Goal: Task Accomplishment & Management: Complete application form

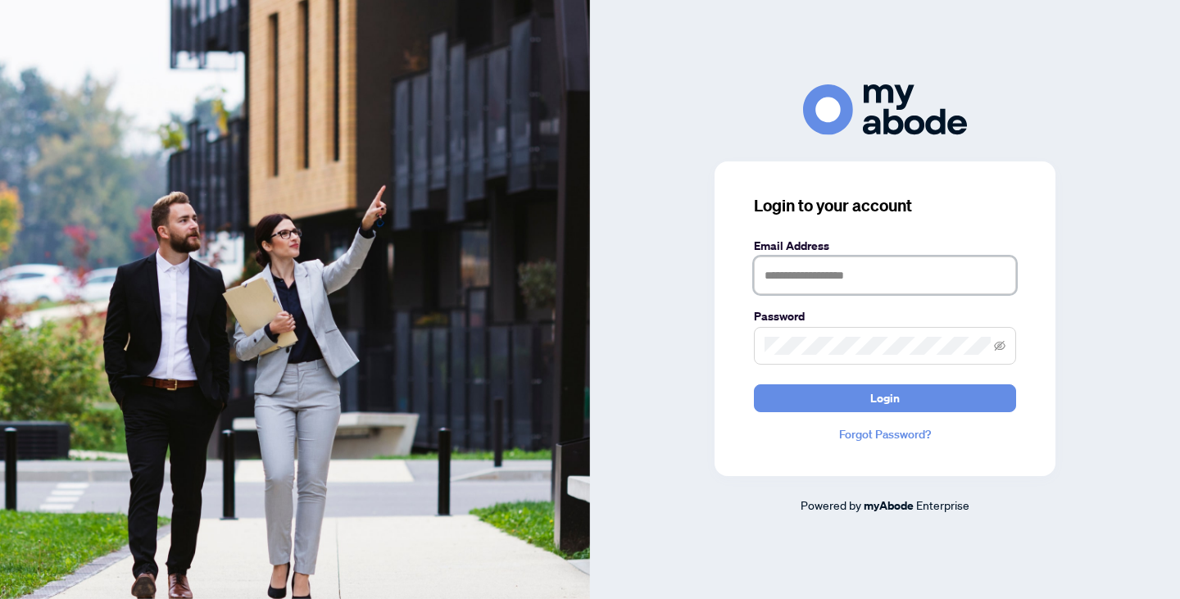
click at [845, 277] on input "text" at bounding box center [885, 275] width 262 height 38
type input "**********"
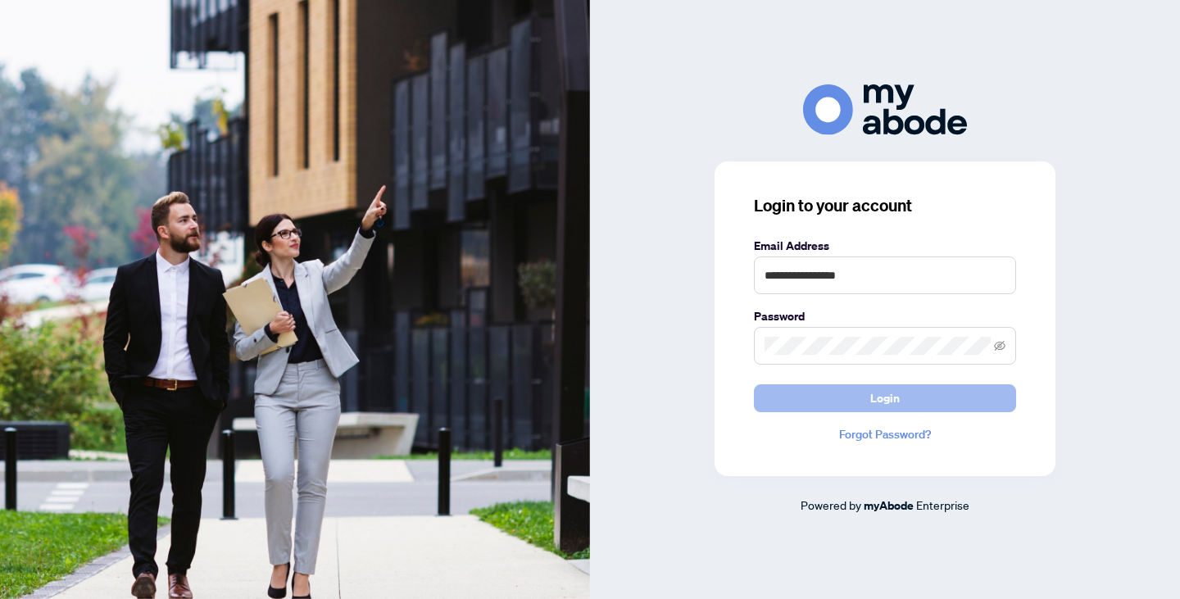
click at [851, 402] on button "Login" at bounding box center [885, 398] width 262 height 28
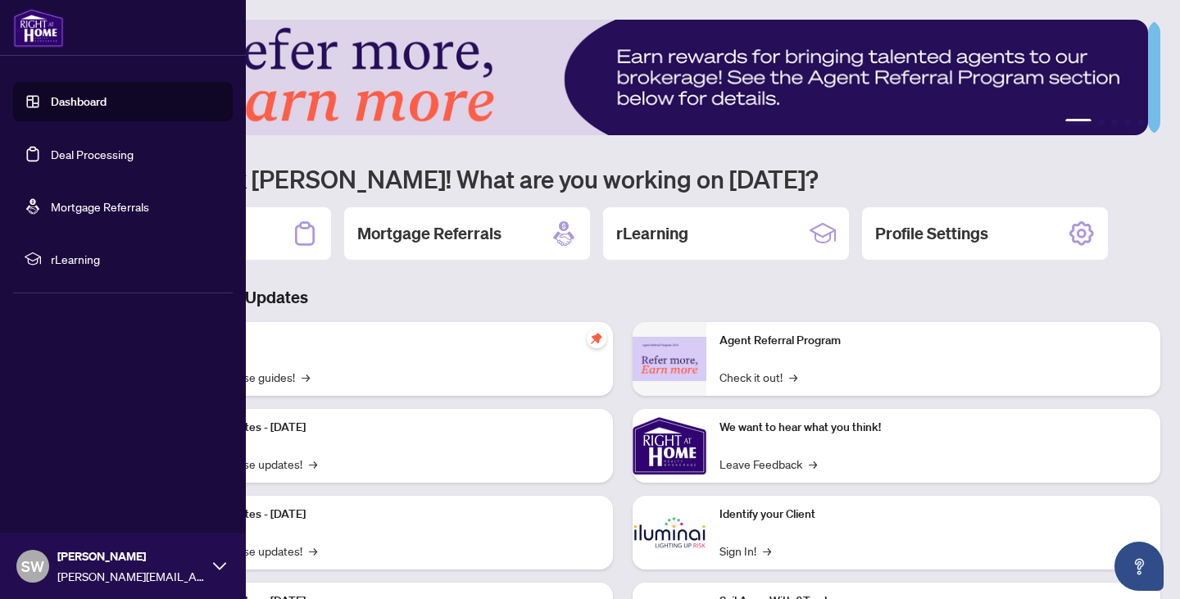
click at [82, 157] on link "Deal Processing" at bounding box center [92, 154] width 83 height 15
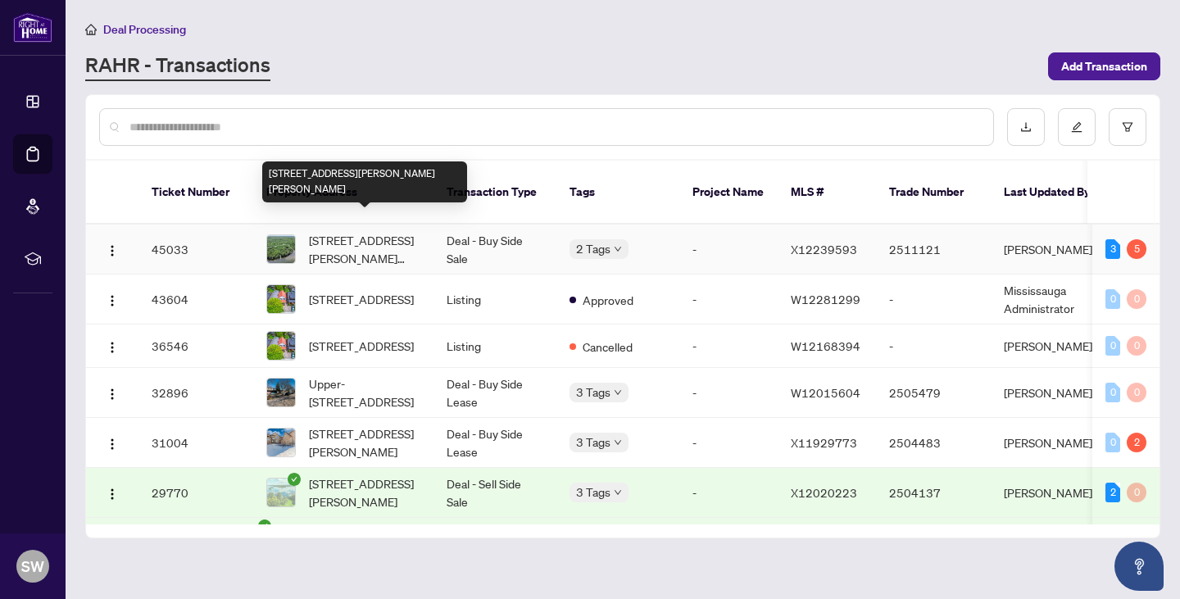
click at [339, 231] on span "110 Lillian Lane, Hastings, Ontario K0L 1W0, Canada" at bounding box center [364, 249] width 111 height 36
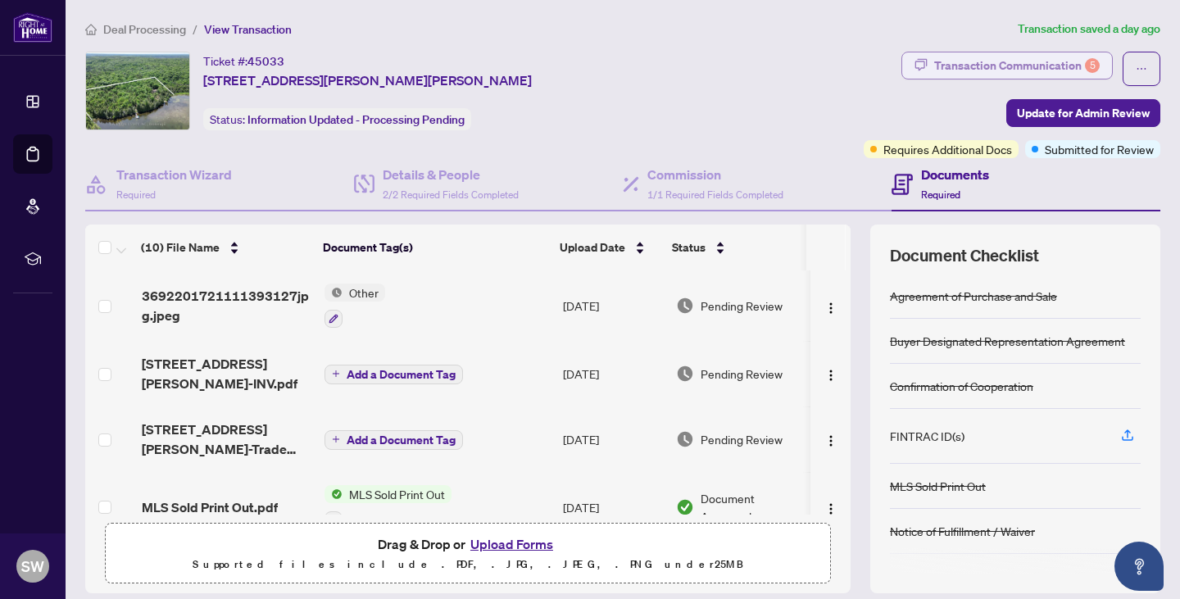
click at [987, 65] on div "Transaction Communication 5" at bounding box center [1017, 65] width 166 height 26
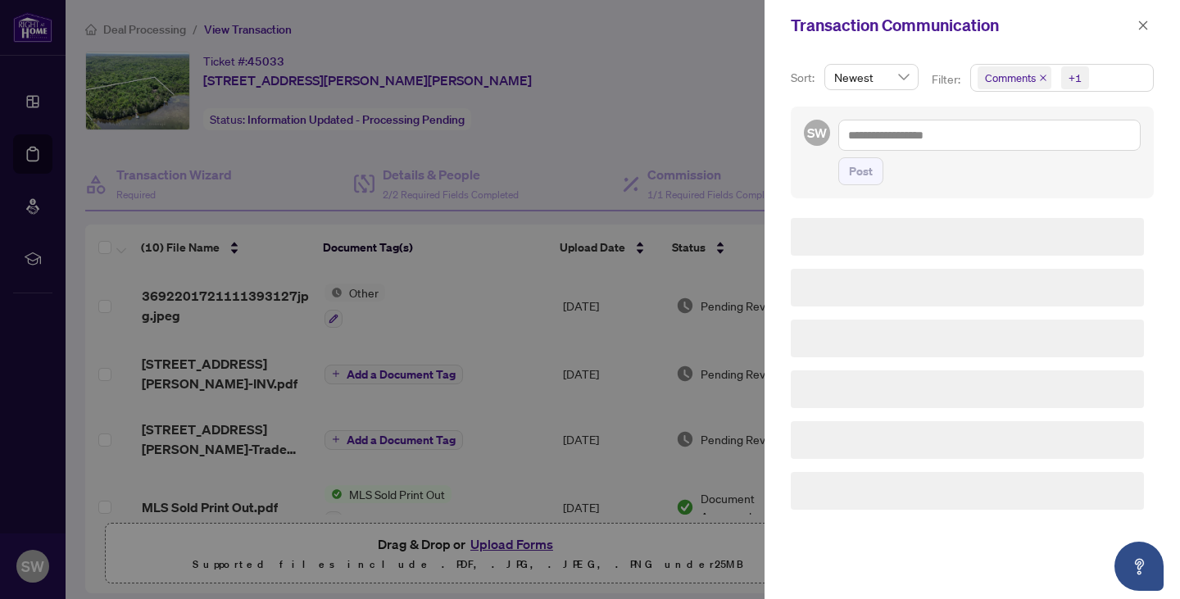
click at [987, 65] on div at bounding box center [590, 299] width 1180 height 599
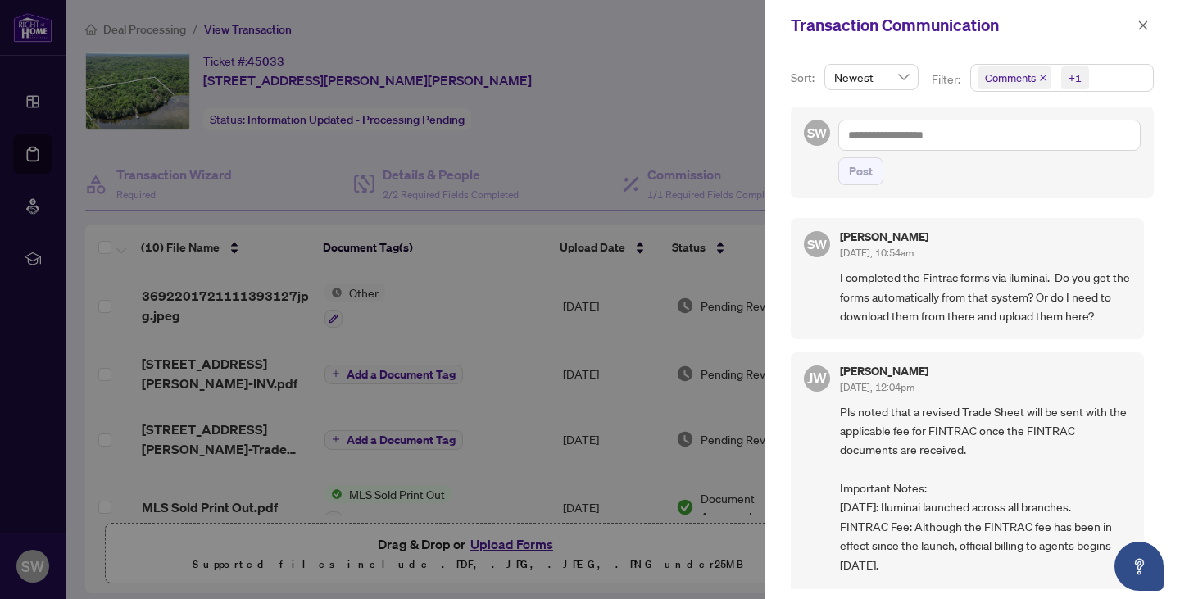
click at [700, 46] on div at bounding box center [590, 299] width 1180 height 599
click at [1146, 26] on icon "close" at bounding box center [1142, 25] width 11 height 11
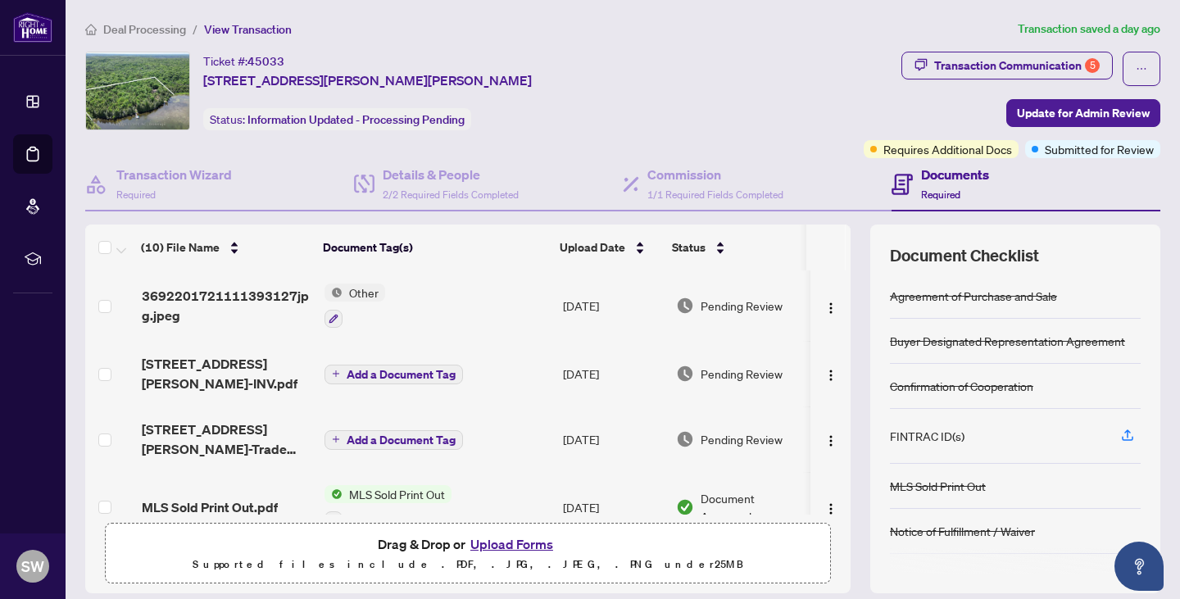
click at [511, 542] on button "Upload Forms" at bounding box center [511, 543] width 93 height 21
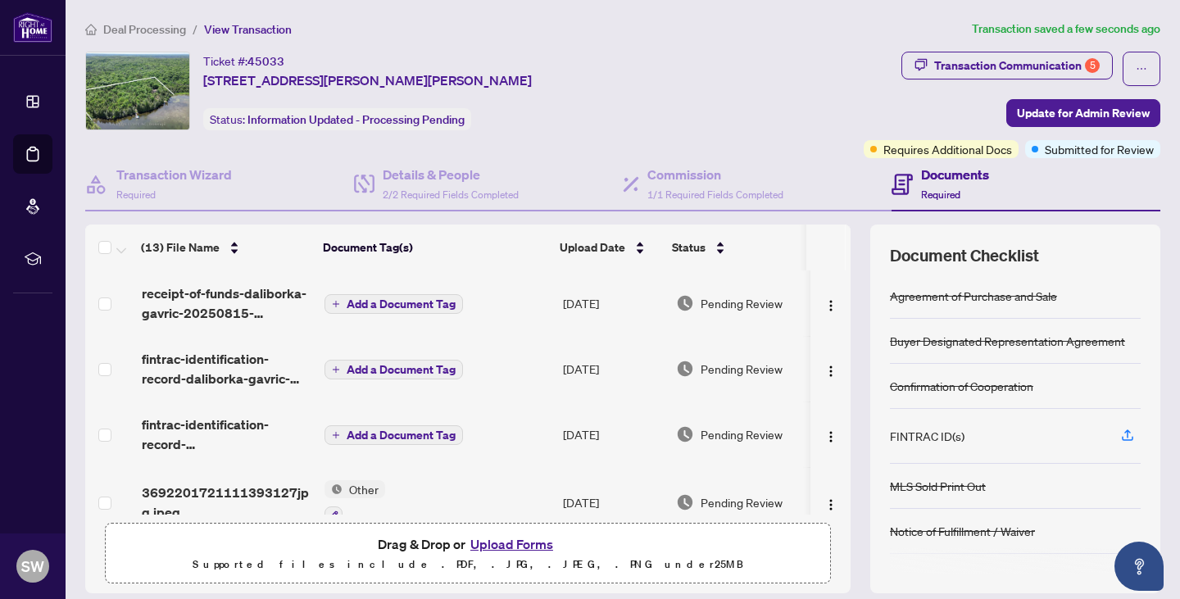
click at [373, 435] on span "Add a Document Tag" at bounding box center [401, 434] width 109 height 11
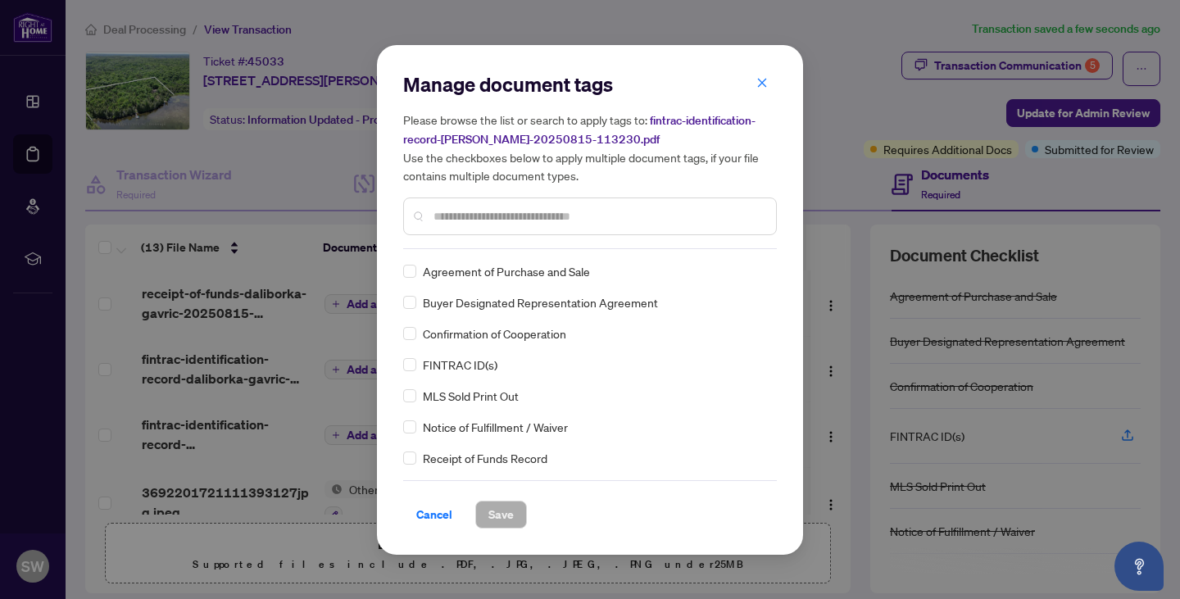
click at [515, 225] on div at bounding box center [590, 216] width 374 height 38
click at [481, 216] on input "text" at bounding box center [597, 216] width 329 height 18
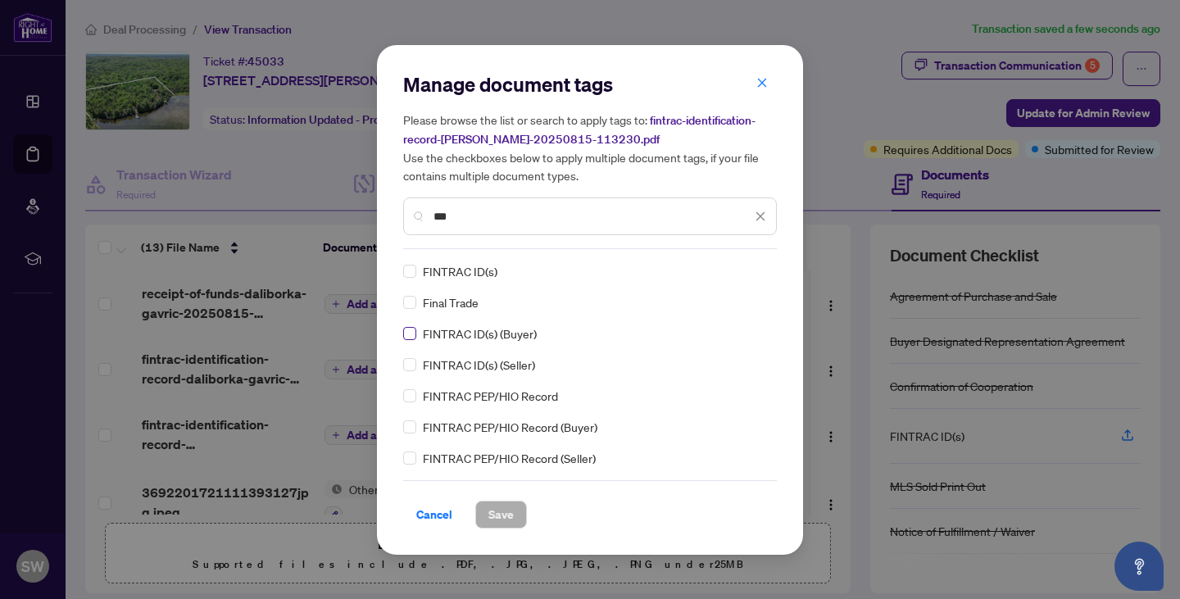
type input "***"
click at [496, 514] on span "Save" at bounding box center [500, 514] width 25 height 26
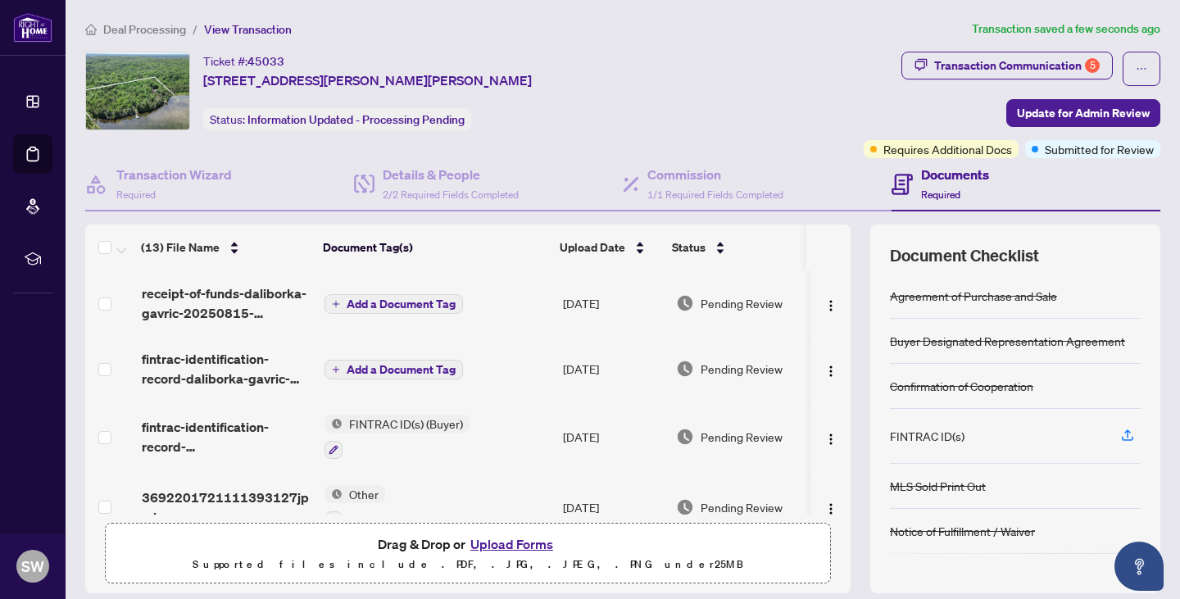
click at [360, 364] on span "Add a Document Tag" at bounding box center [401, 369] width 109 height 11
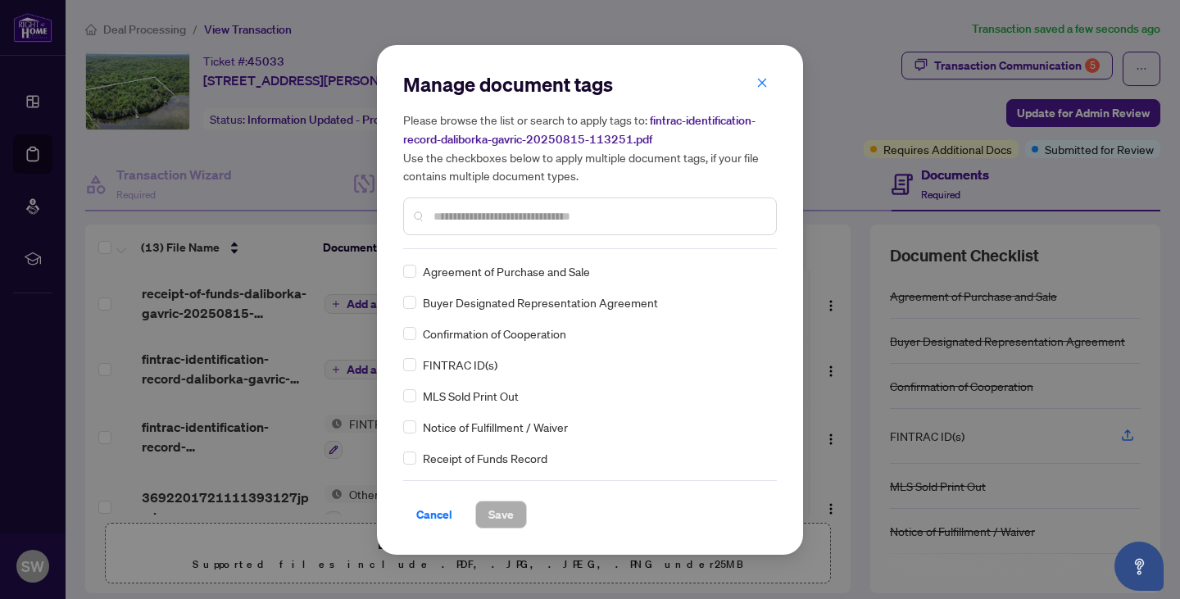
click at [503, 219] on input "text" at bounding box center [597, 216] width 329 height 18
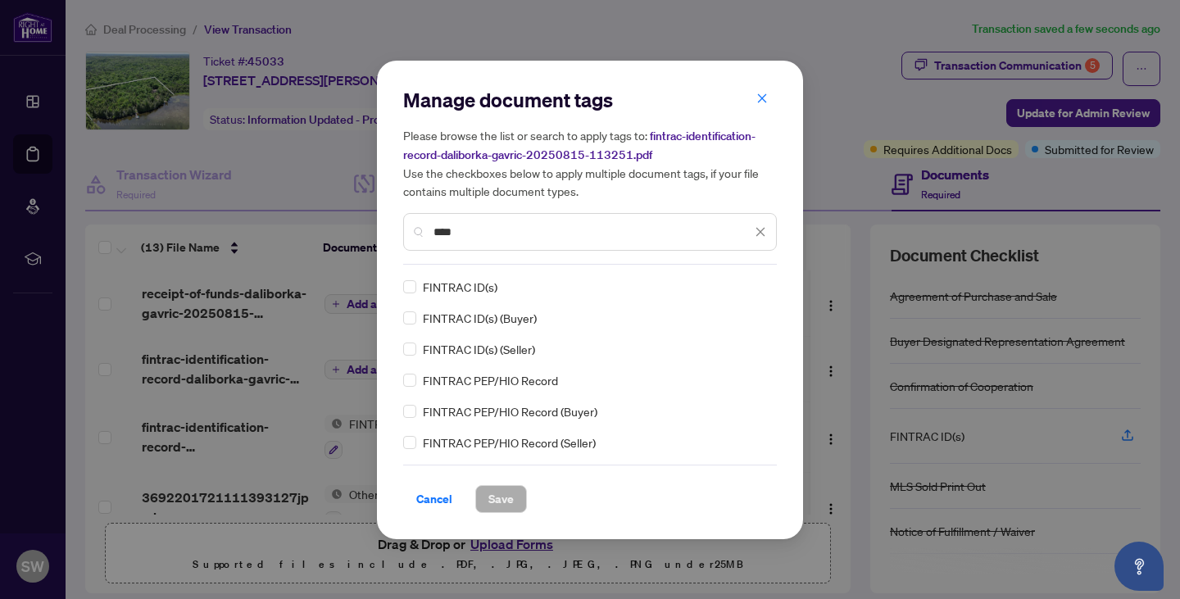
type input "****"
click at [456, 321] on span "FINTRAC ID(s) (Buyer)" at bounding box center [480, 318] width 114 height 18
click at [499, 497] on span "Save" at bounding box center [500, 499] width 25 height 26
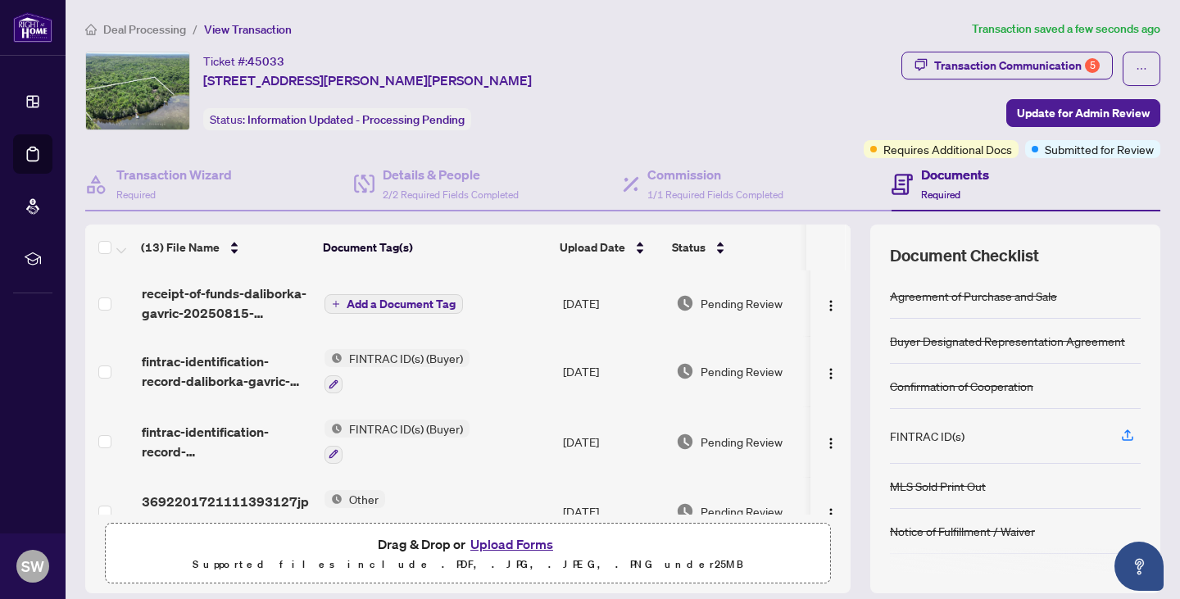
click at [371, 302] on span "Add a Document Tag" at bounding box center [401, 303] width 109 height 11
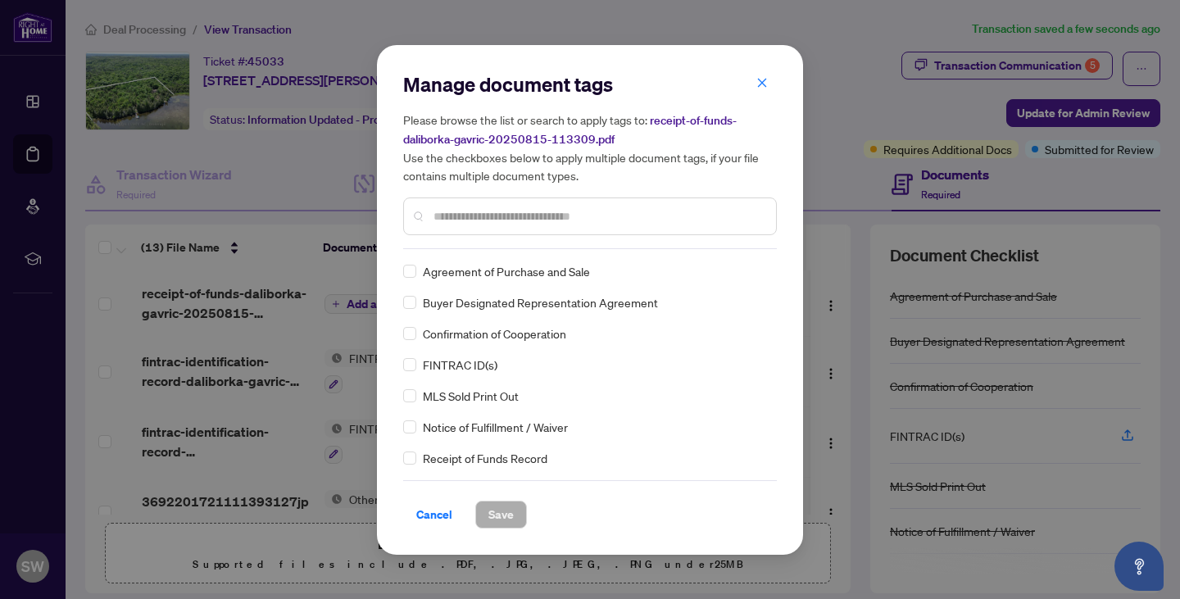
click at [510, 220] on input "text" at bounding box center [597, 216] width 329 height 18
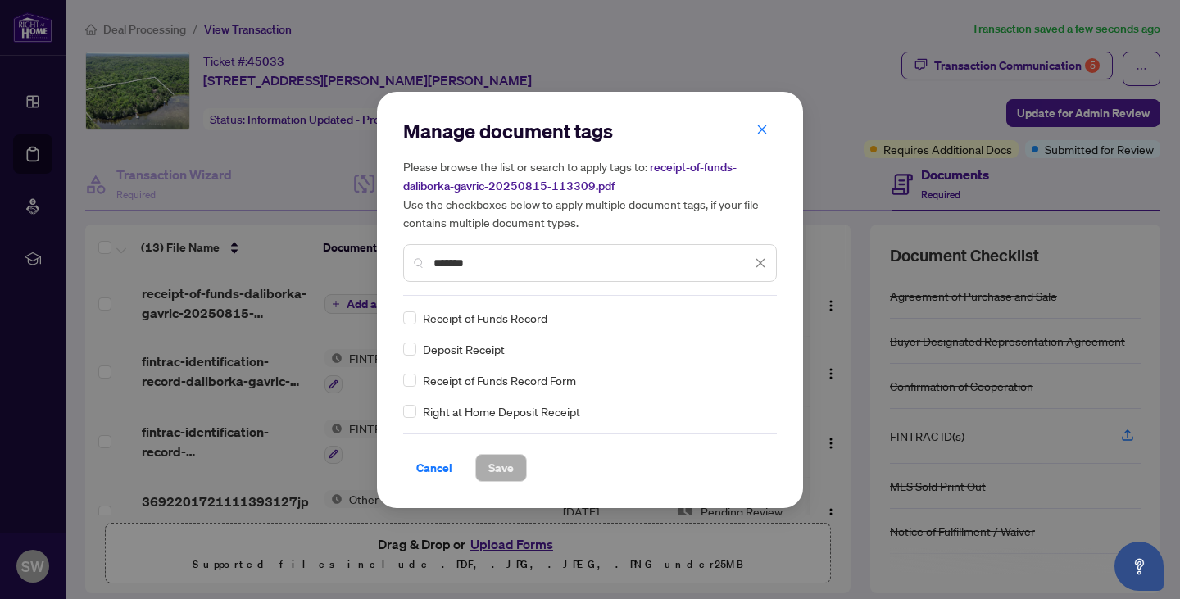
type input "*******"
click at [500, 470] on span "Save" at bounding box center [500, 468] width 25 height 26
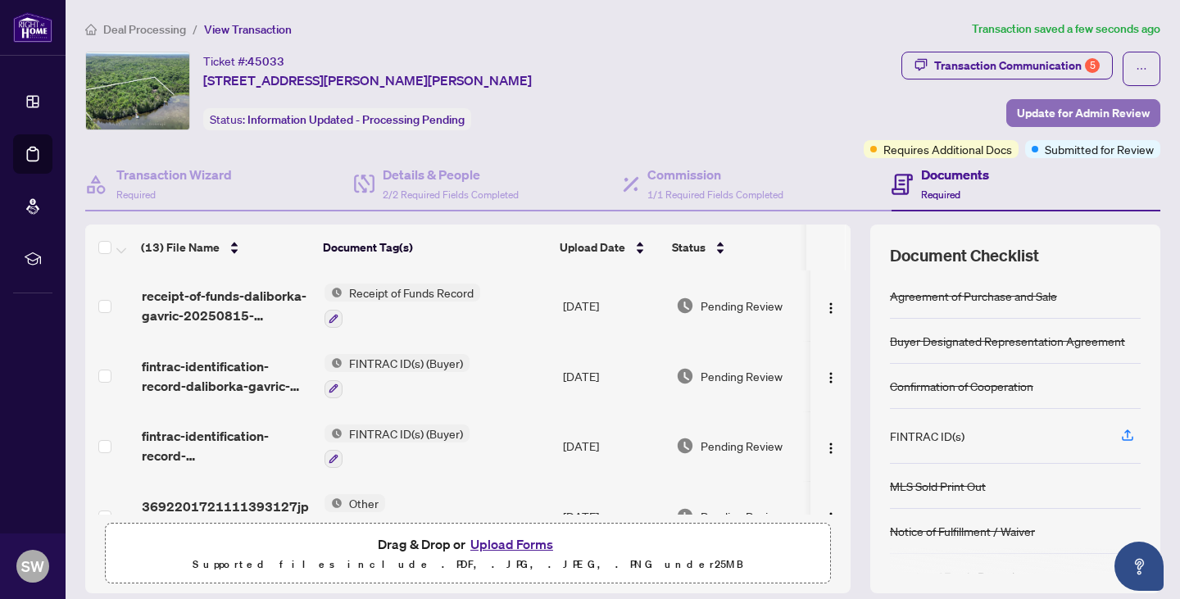
click at [1075, 115] on span "Update for Admin Review" at bounding box center [1083, 113] width 133 height 26
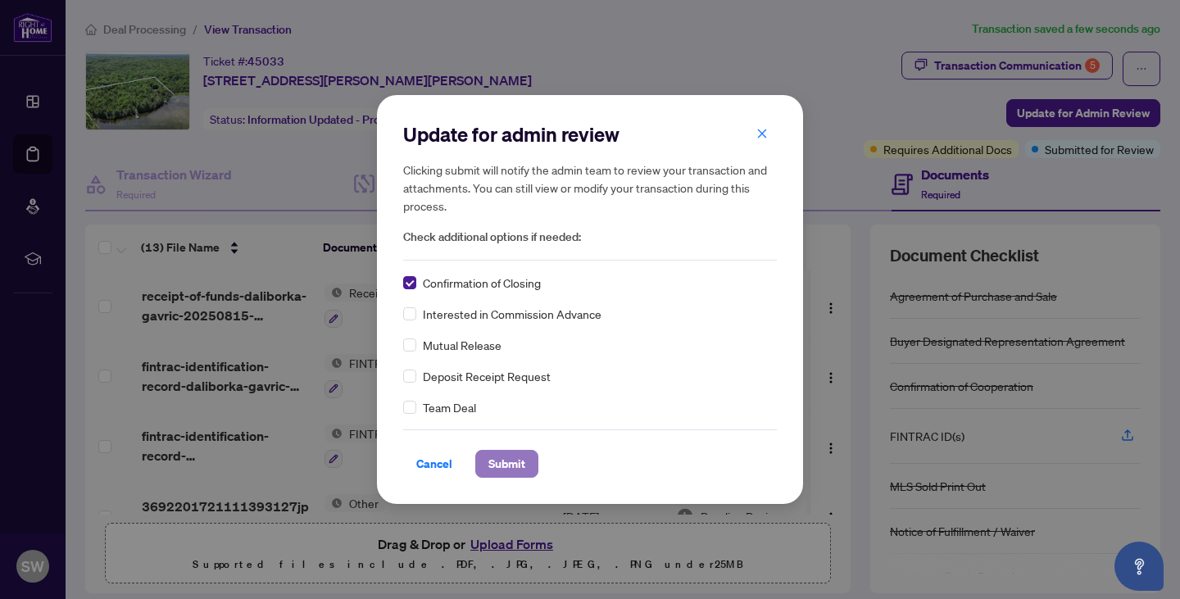
click at [515, 460] on span "Submit" at bounding box center [506, 464] width 37 height 26
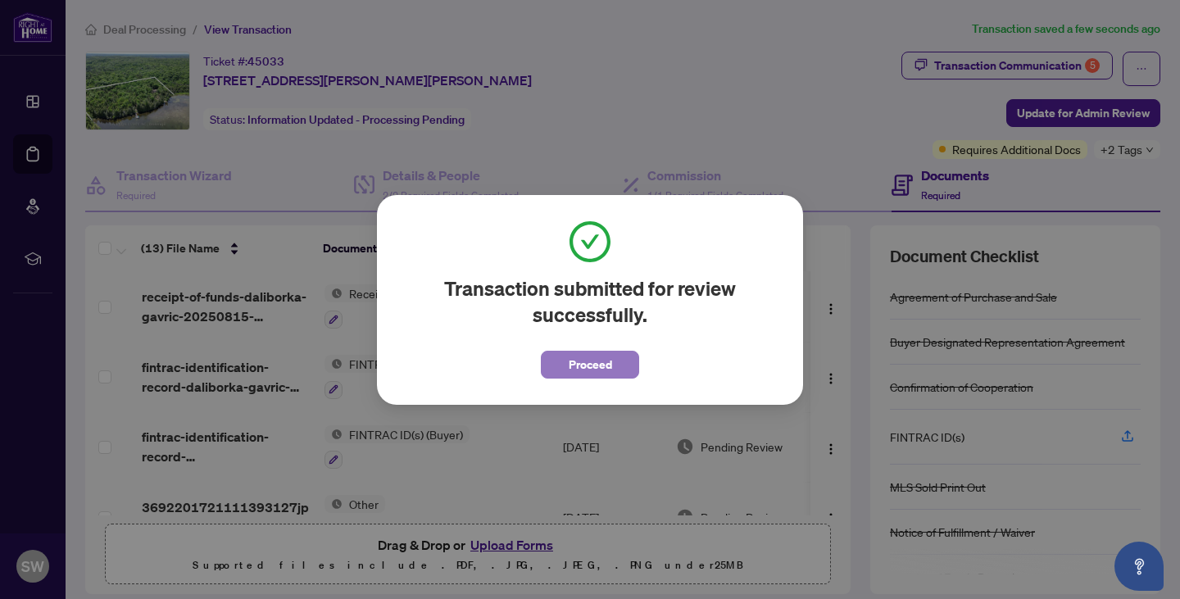
click at [612, 366] on button "Proceed" at bounding box center [590, 365] width 98 height 28
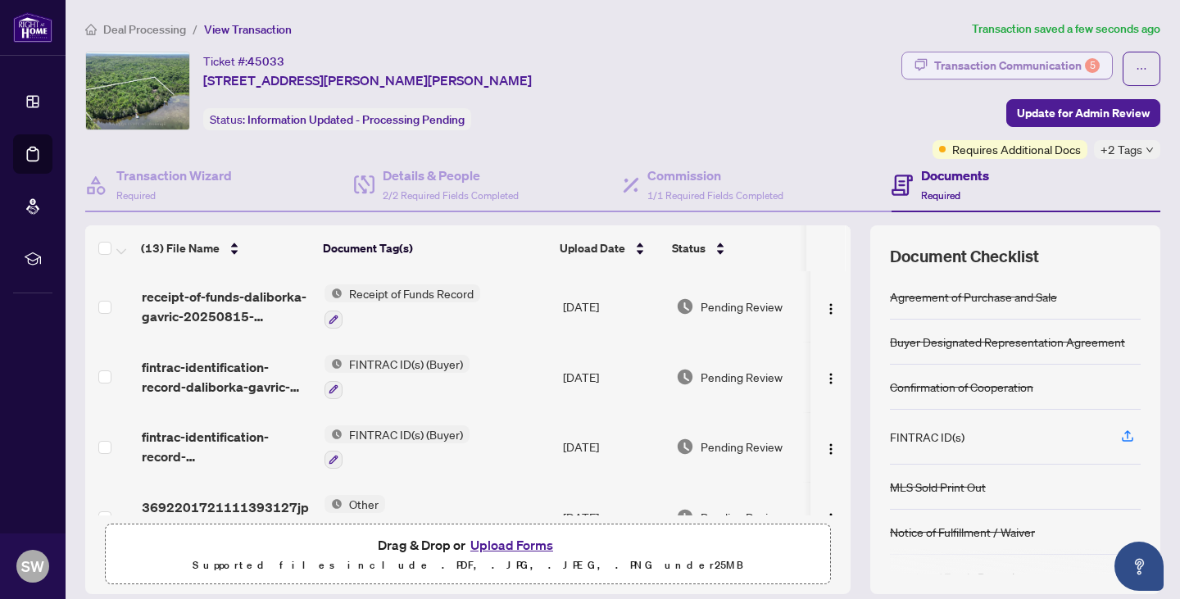
click at [955, 70] on div "Transaction Communication 5" at bounding box center [1017, 65] width 166 height 26
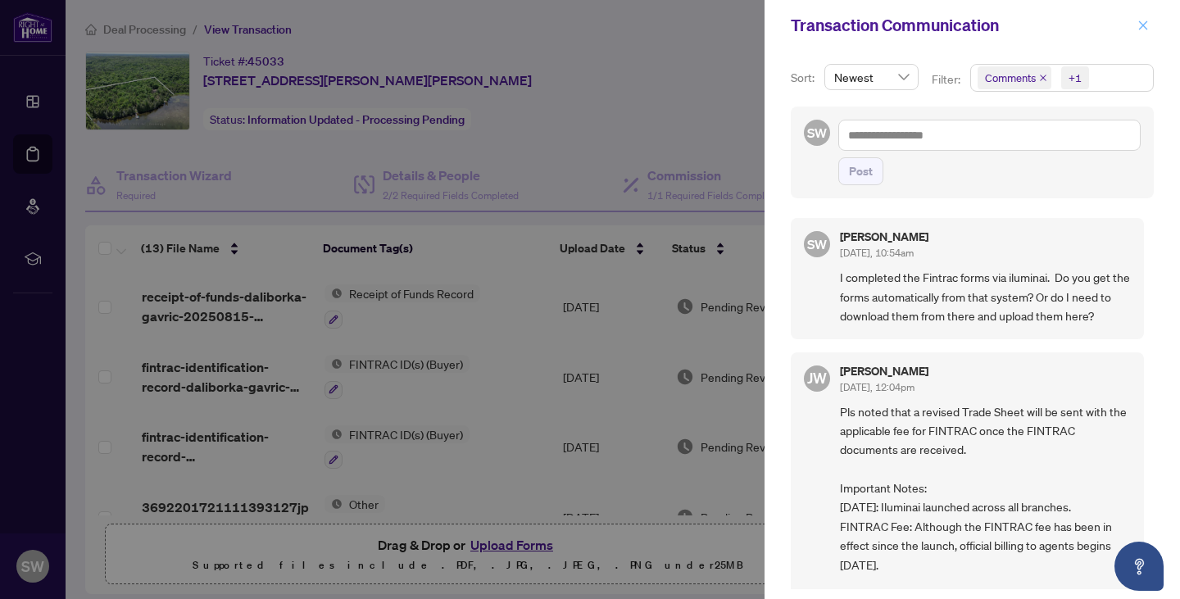
click at [1145, 31] on span "button" at bounding box center [1142, 25] width 11 height 26
